Goal: Navigation & Orientation: Find specific page/section

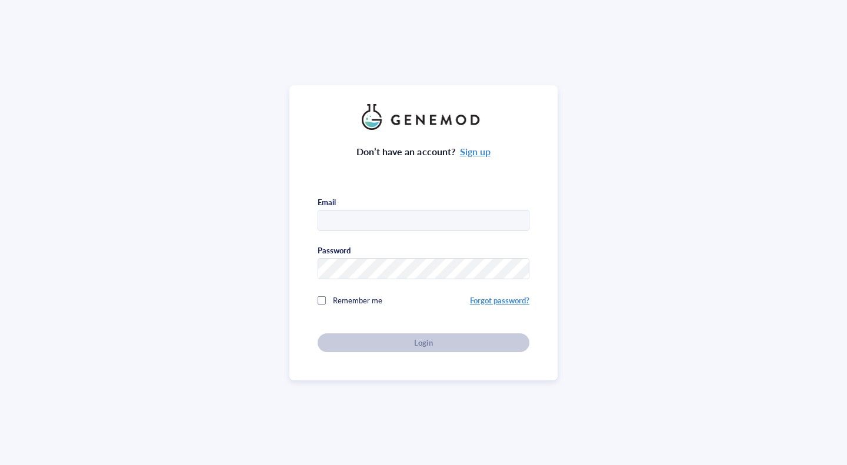
click at [433, 225] on input "text" at bounding box center [423, 221] width 211 height 21
type input "23441543@student.uwa.edu.au"
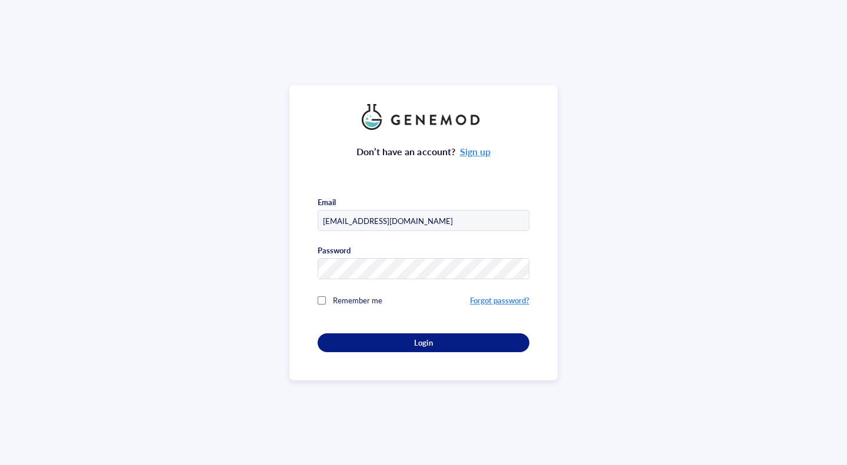
click at [319, 296] on div at bounding box center [322, 300] width 8 height 8
click at [366, 350] on div "Don’t have an account? Sign up Email 23441543@student.uwa.edu.au Password Remem…" at bounding box center [423, 232] width 268 height 295
click at [369, 344] on div "Login" at bounding box center [423, 343] width 174 height 11
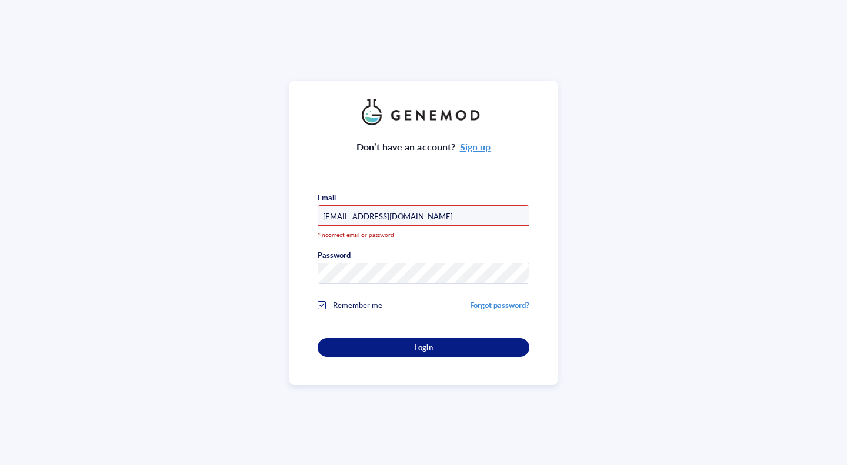
click at [396, 342] on div "Login" at bounding box center [423, 347] width 174 height 11
drag, startPoint x: 445, startPoint y: 210, endPoint x: 436, endPoint y: 224, distance: 15.8
click at [445, 210] on input "23441543@student.uwa.edu.au" at bounding box center [423, 216] width 211 height 21
click at [340, 287] on div "Don’t have an account? Sign up Email 23441543@student.uwa.edu.au *Incorrect ema…" at bounding box center [424, 241] width 212 height 232
click at [241, 254] on div "Don’t have an account? Sign up Email 23441543@student.uwa.edu.au *Incorrect ema…" at bounding box center [423, 232] width 847 height 465
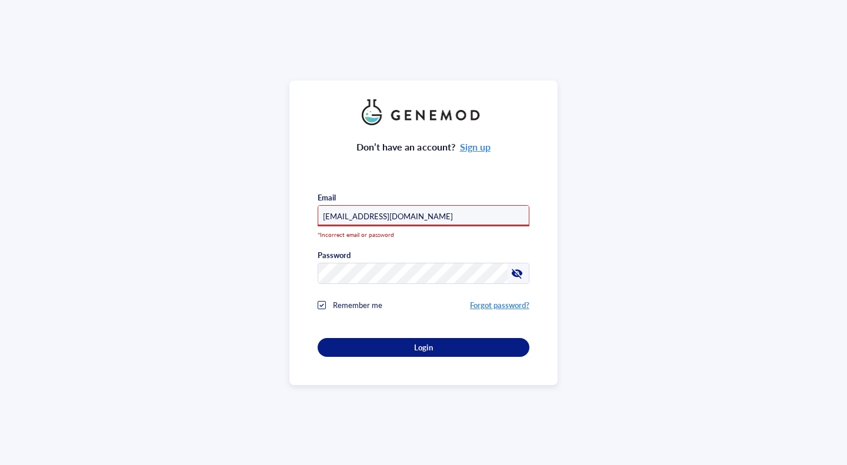
click at [508, 274] on div at bounding box center [517, 273] width 19 height 19
click at [508, 273] on div at bounding box center [517, 273] width 19 height 19
click at [291, 259] on div "Don’t have an account? Sign up Email 23441543@student.uwa.edu.au *Incorrect ema…" at bounding box center [423, 233] width 268 height 305
click at [144, 280] on div "Don’t have an account? Sign up Email 23441543@student.uwa.edu.au *Incorrect ema…" at bounding box center [423, 232] width 847 height 465
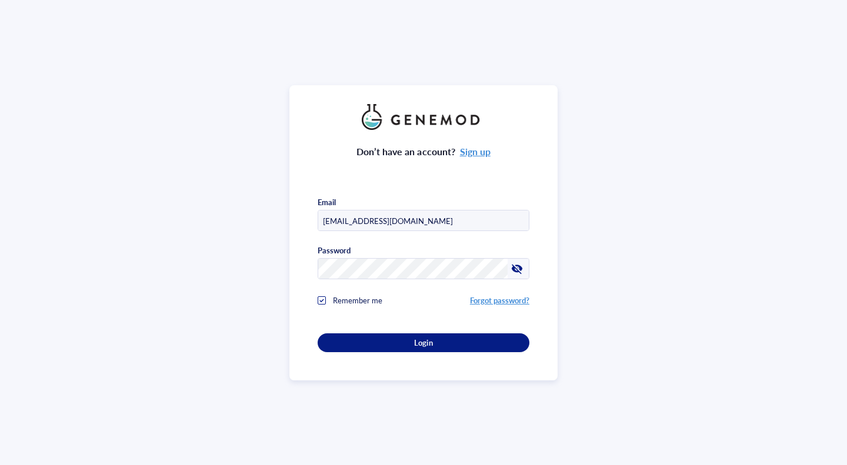
click at [518, 259] on div at bounding box center [517, 268] width 19 height 19
click at [517, 259] on div at bounding box center [517, 268] width 19 height 19
click at [515, 266] on div at bounding box center [517, 268] width 19 height 19
click at [417, 342] on span "Login" at bounding box center [423, 343] width 18 height 11
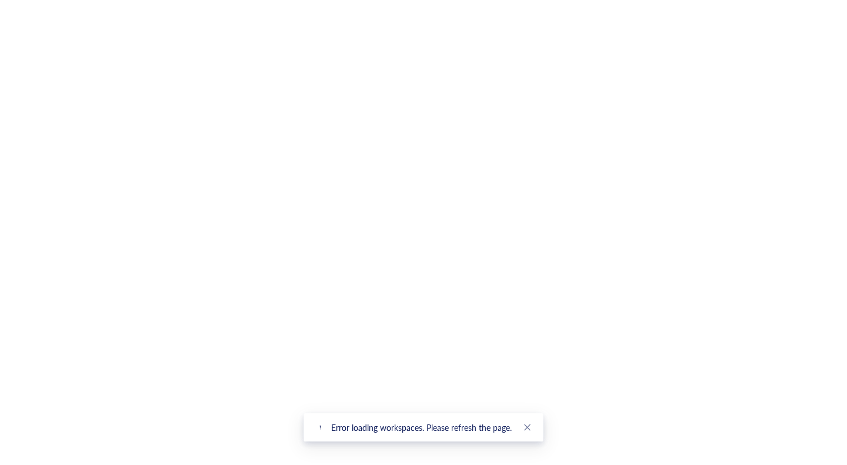
click at [526, 426] on icon "close" at bounding box center [527, 428] width 6 height 6
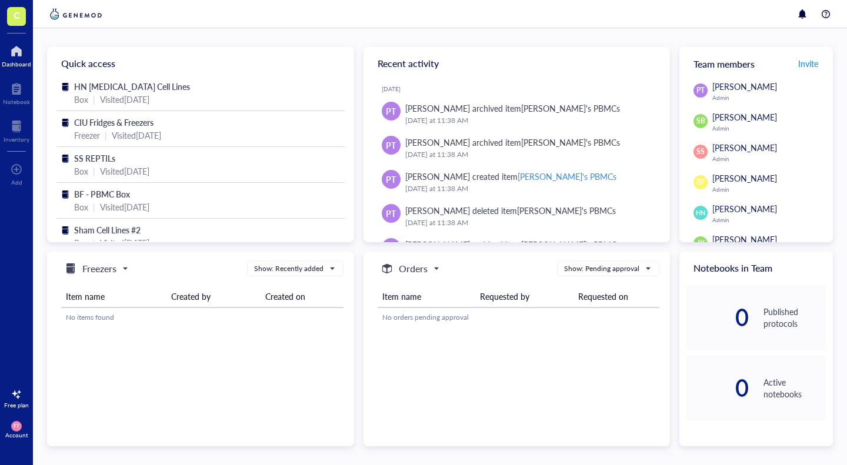
click at [11, 132] on div at bounding box center [17, 126] width 26 height 19
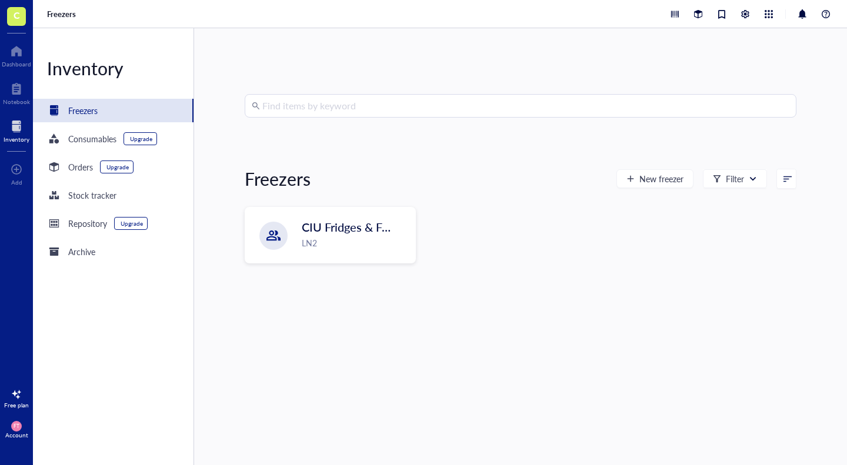
click at [259, 231] on div "CIU Fridges & Freezers LN2" at bounding box center [330, 235] width 170 height 55
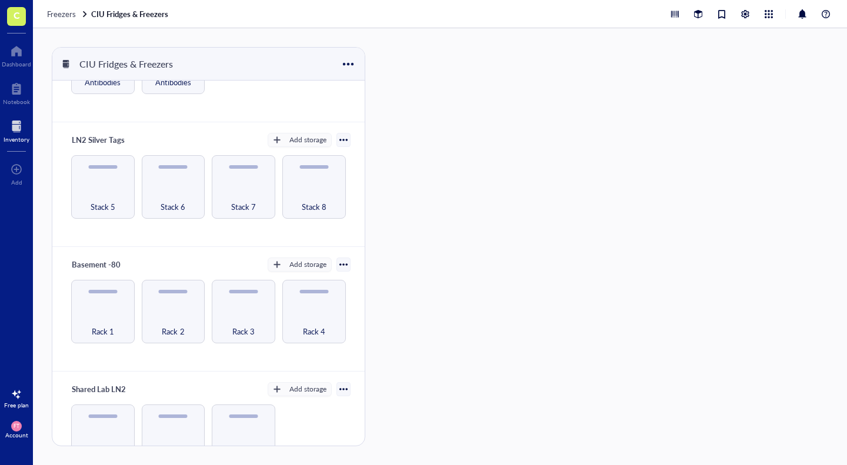
scroll to position [85, 0]
click at [97, 314] on div "Rack 1" at bounding box center [102, 323] width 53 height 26
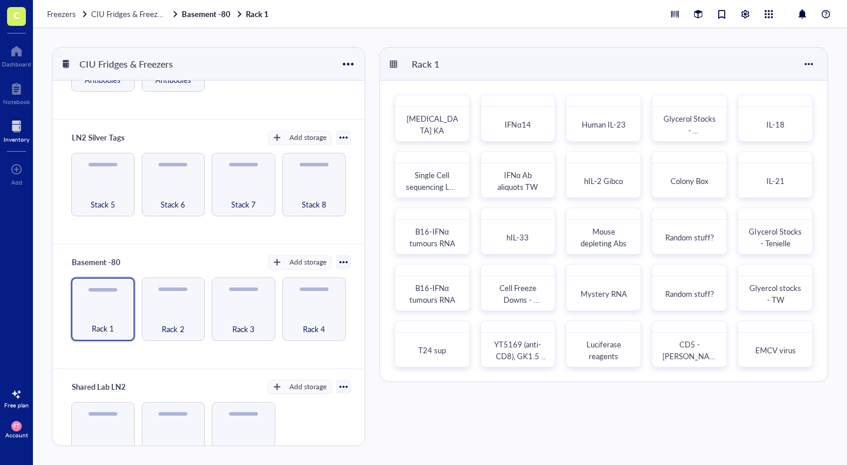
click at [174, 296] on div "Rack 2" at bounding box center [174, 310] width 64 height 64
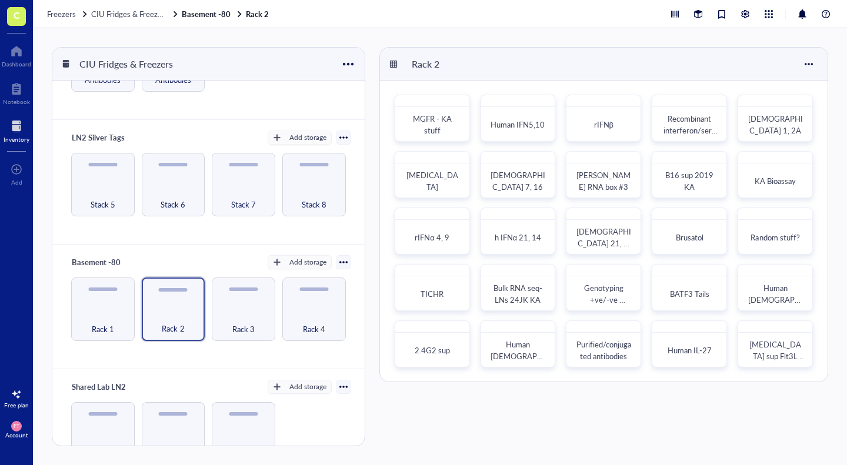
click at [308, 318] on div "Rack 4" at bounding box center [314, 323] width 53 height 26
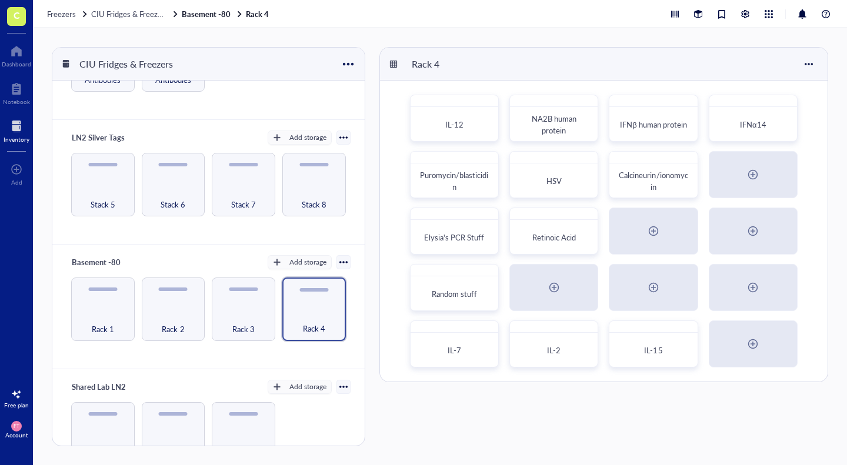
click at [230, 303] on div "Rack 3" at bounding box center [244, 310] width 64 height 64
